Goal: Check status: Check status

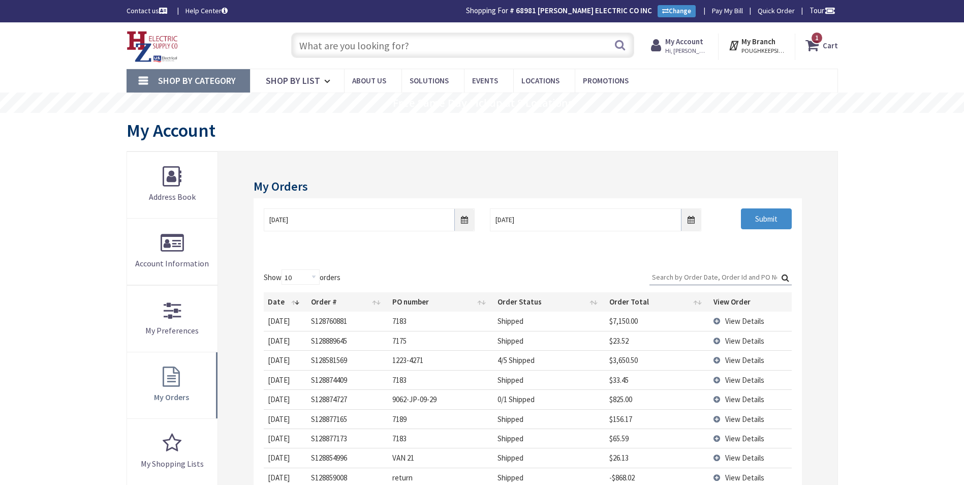
type input "[GEOGRAPHIC_DATA], [STREET_ADDRESS][PERSON_NAME][US_STATE]"
click at [751, 277] on input "Search:" at bounding box center [720, 276] width 142 height 15
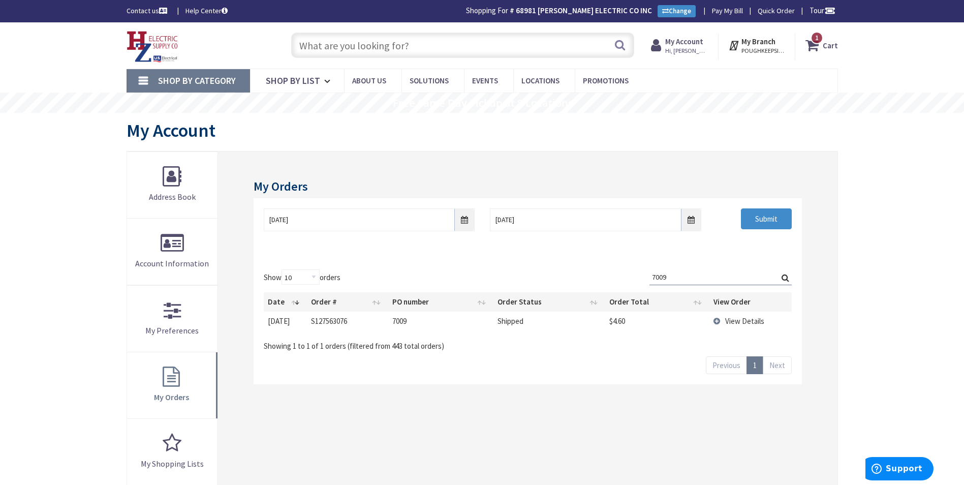
type input "7009"
click at [738, 318] on span "View Details" at bounding box center [744, 321] width 39 height 10
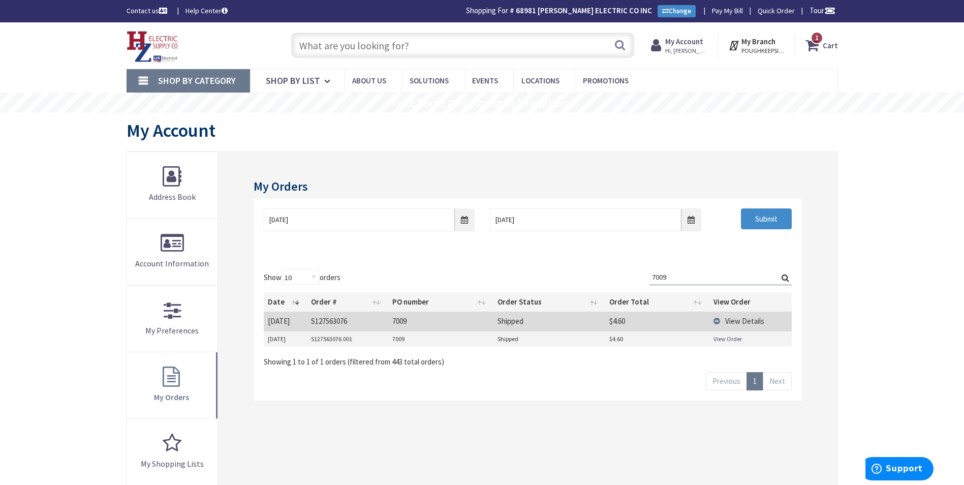
click at [730, 334] on link "View Order" at bounding box center [727, 338] width 28 height 9
click at [410, 49] on input "text" at bounding box center [462, 45] width 343 height 25
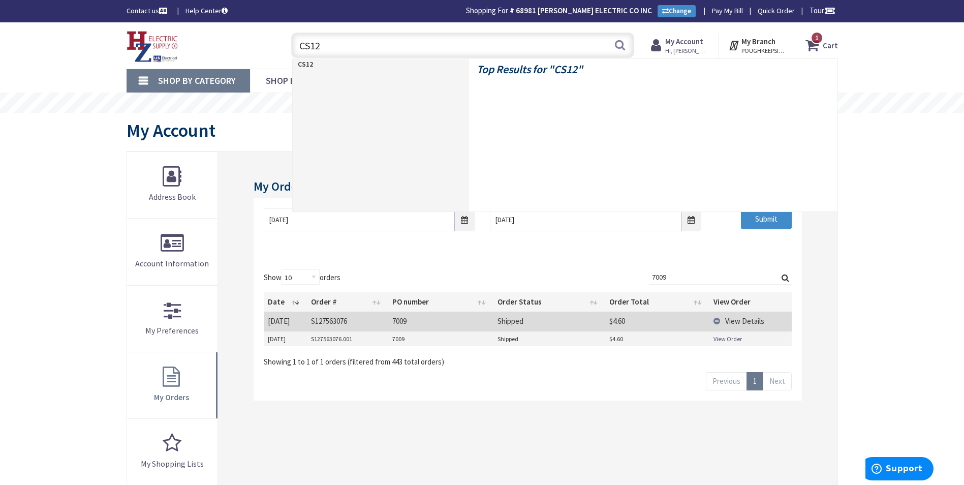
type input "CS120"
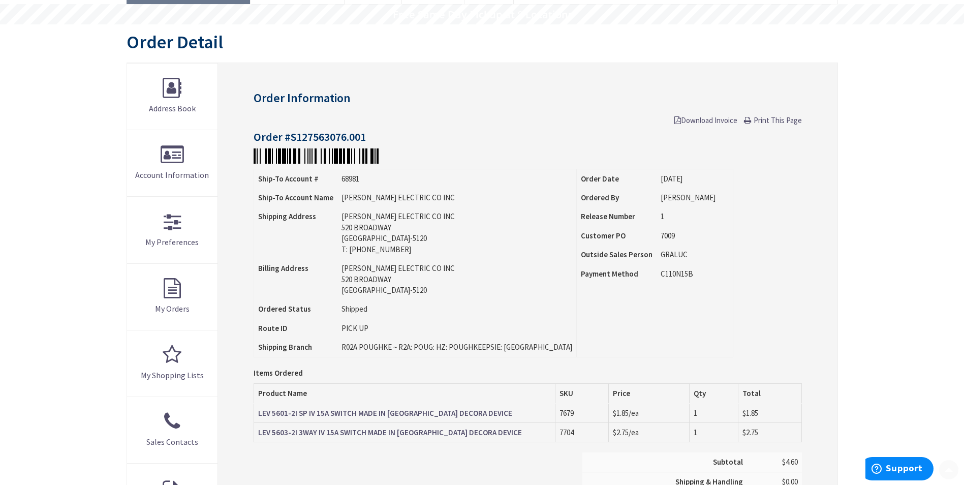
scroll to position [152, 0]
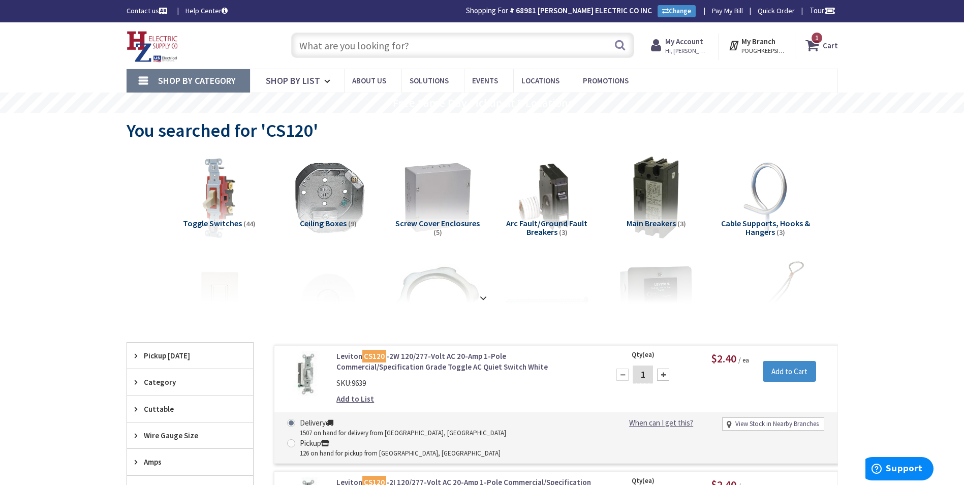
click at [681, 50] on span "Hi, [PERSON_NAME]" at bounding box center [686, 51] width 43 height 8
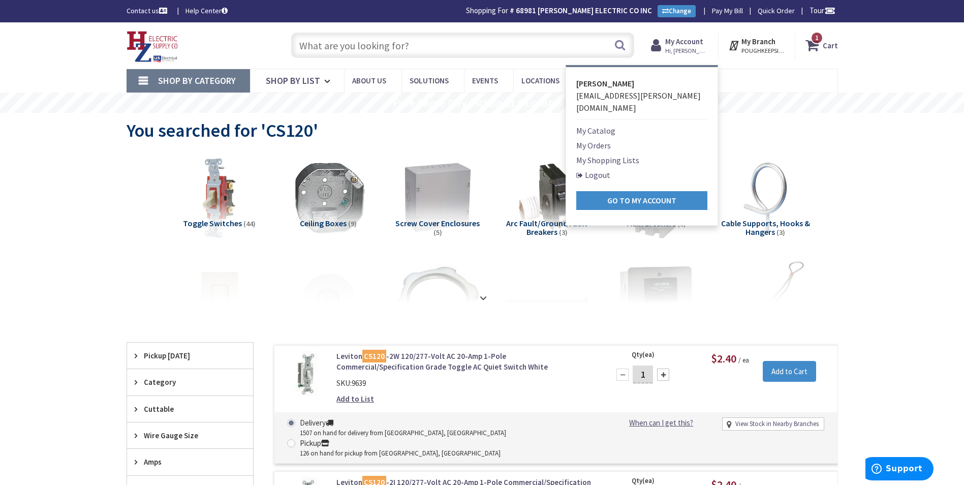
click at [606, 139] on link "My Orders" at bounding box center [593, 145] width 35 height 12
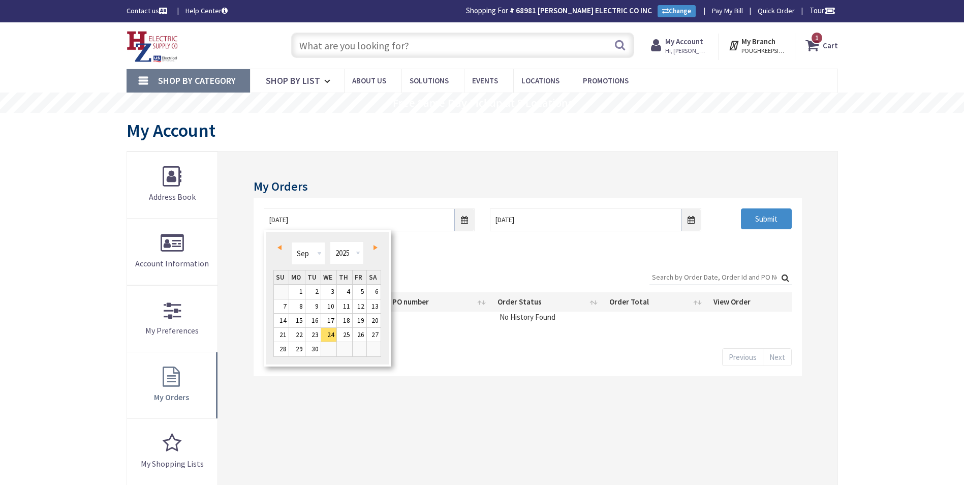
click at [286, 247] on link "Prev" at bounding box center [281, 247] width 14 height 14
click at [285, 247] on link "Prev" at bounding box center [281, 247] width 14 height 14
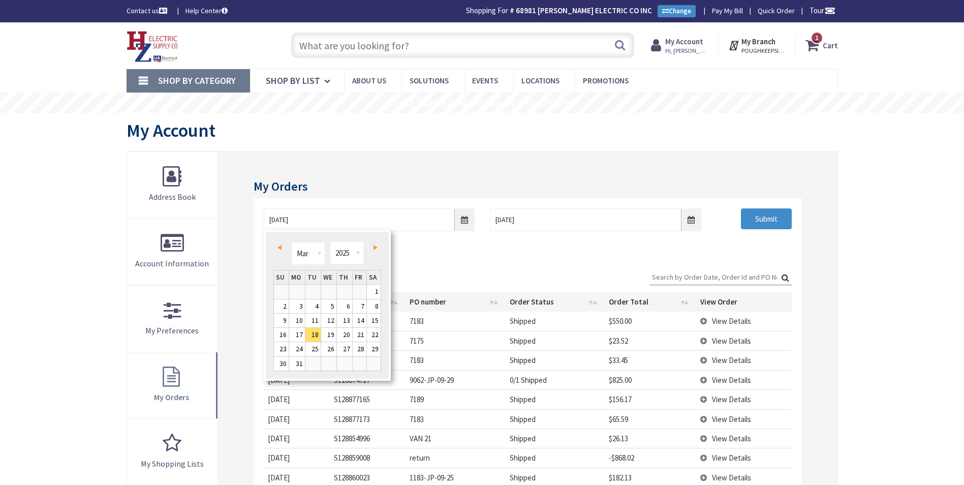
click at [285, 247] on link "Prev" at bounding box center [281, 247] width 14 height 14
click at [328, 289] on link "1" at bounding box center [328, 292] width 15 height 14
type input "01/01/2025"
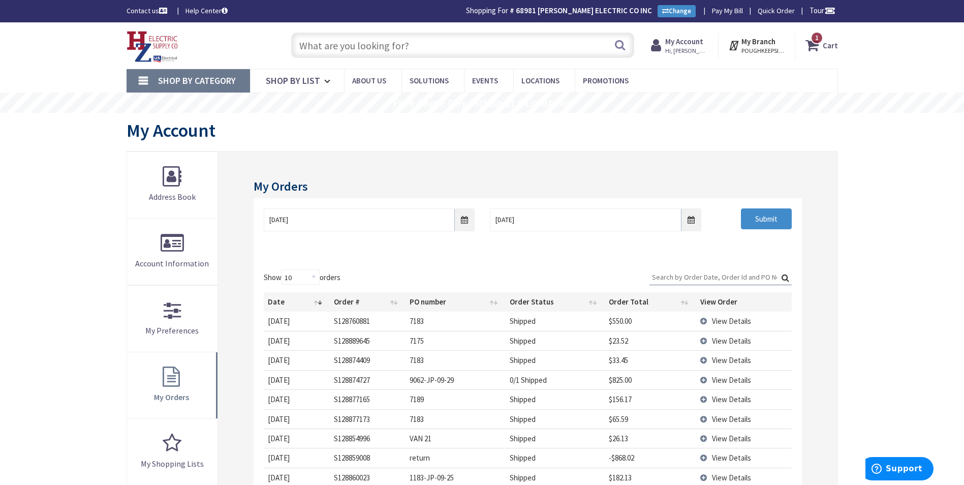
click at [660, 277] on input "Search:" at bounding box center [720, 276] width 142 height 15
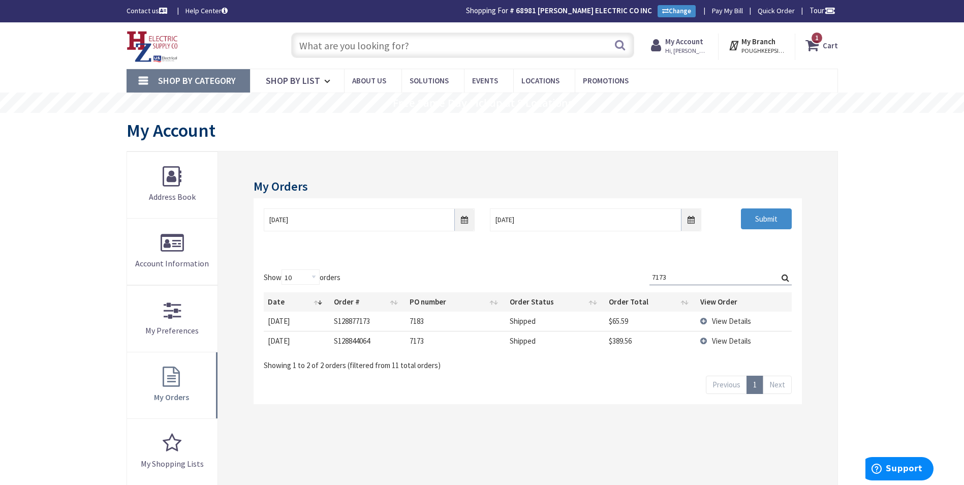
click at [737, 338] on span "View Details" at bounding box center [731, 341] width 39 height 10
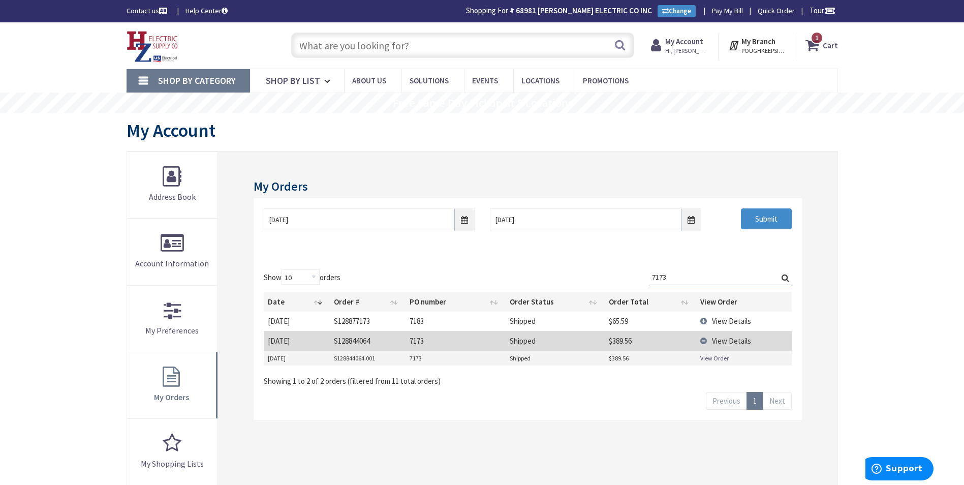
click at [717, 355] on link "View Order" at bounding box center [714, 358] width 28 height 9
click at [716, 322] on span "View Details" at bounding box center [731, 321] width 39 height 10
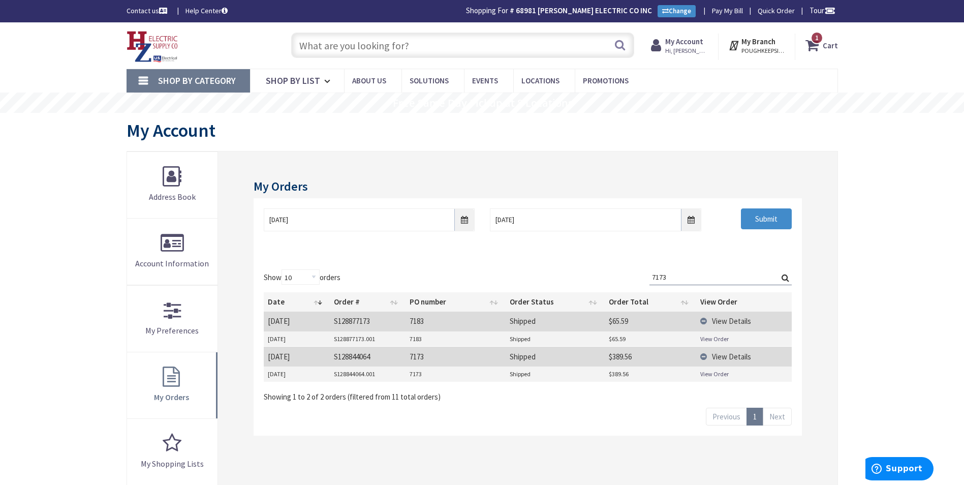
click at [713, 336] on link "View Order" at bounding box center [714, 338] width 28 height 9
click at [710, 275] on input "7173" at bounding box center [720, 276] width 142 height 15
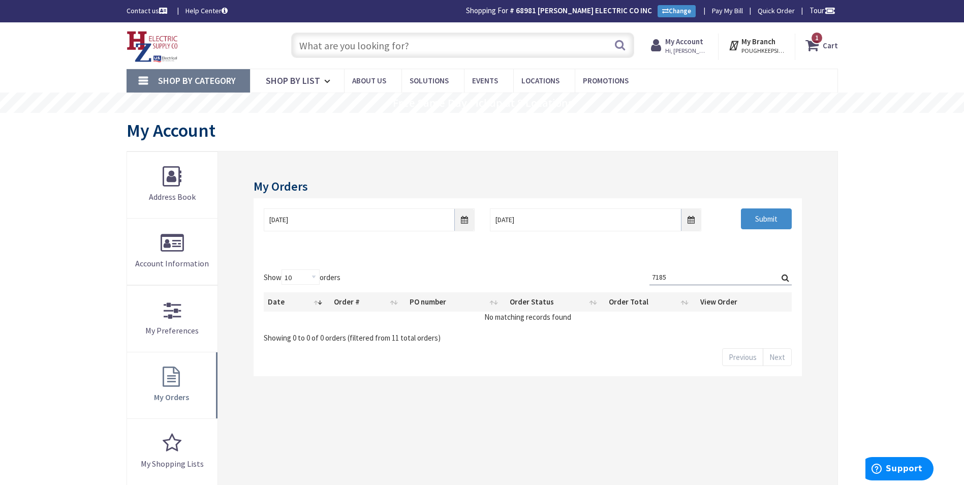
type input "7185"
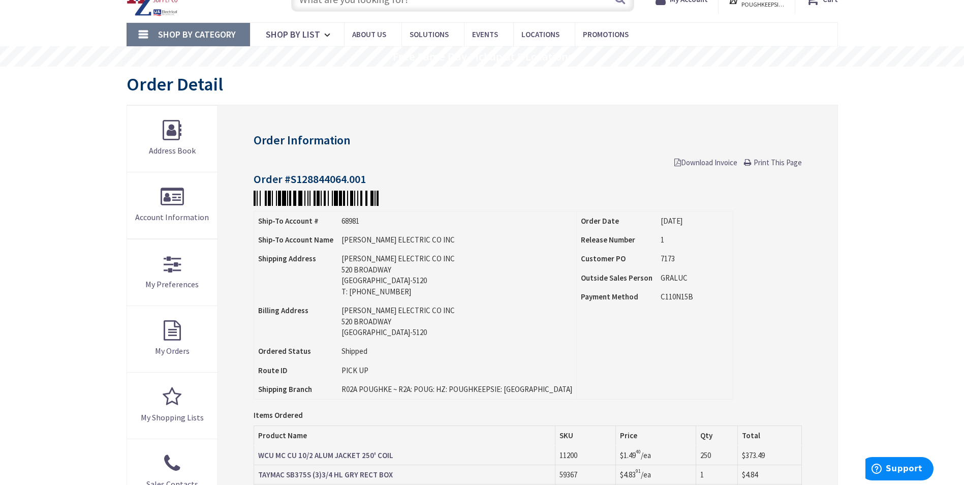
scroll to position [102, 0]
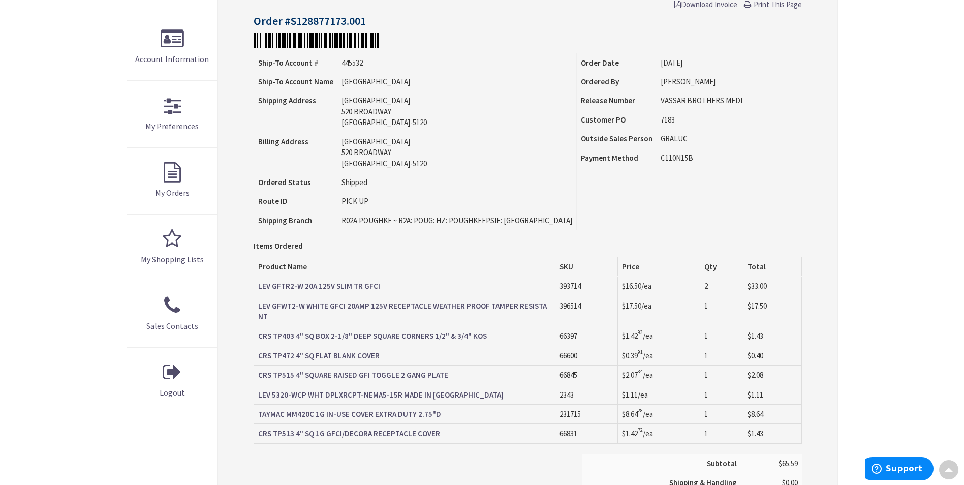
scroll to position [205, 0]
